Goal: Navigation & Orientation: Go to known website

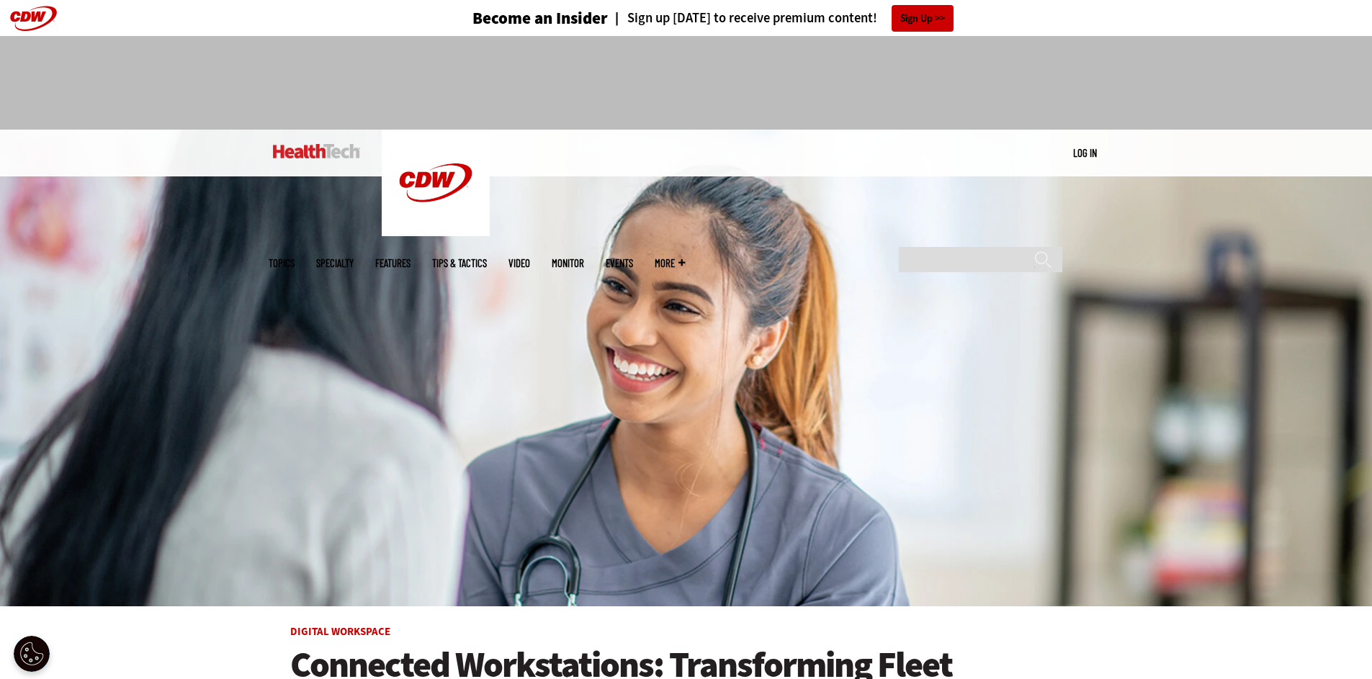
click at [1089, 152] on link "Log in" at bounding box center [1085, 152] width 24 height 13
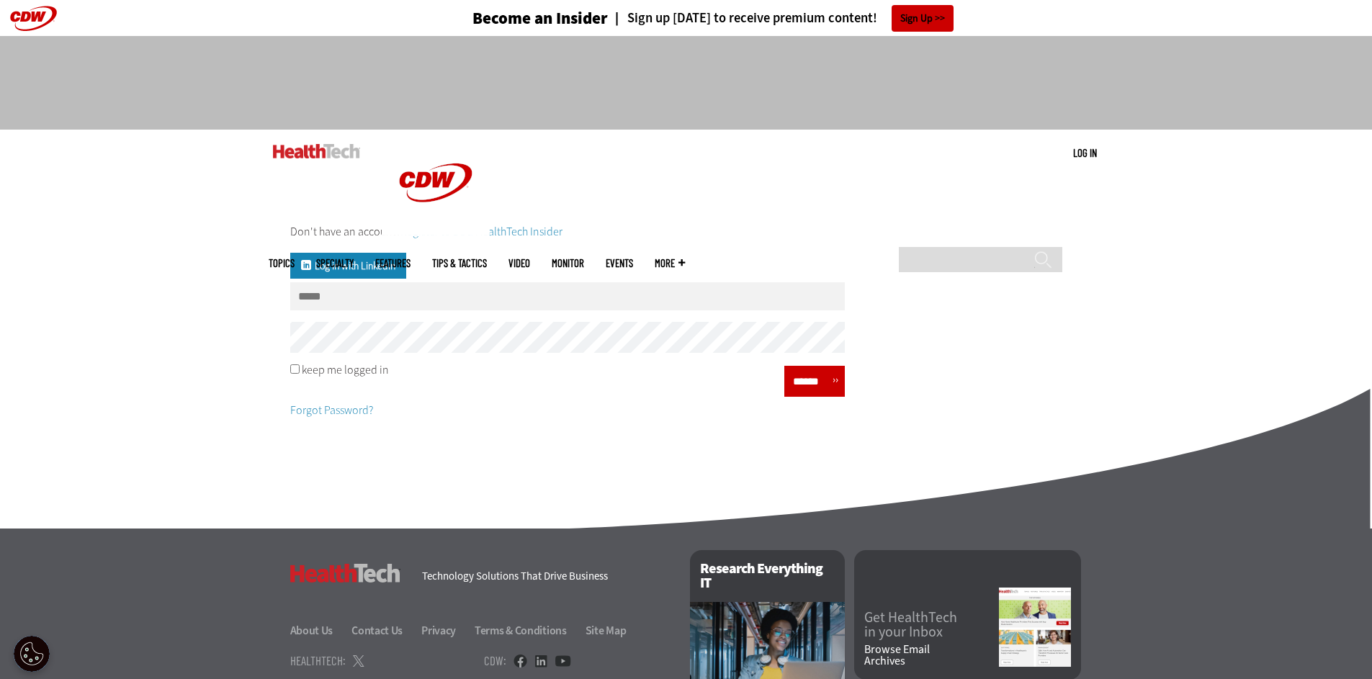
type input "**********"
